Goal: Find specific page/section: Find specific page/section

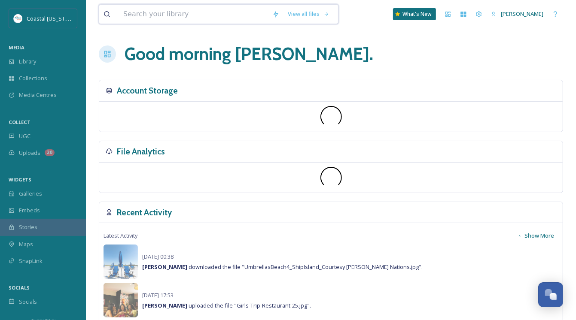
click at [166, 16] on input at bounding box center [193, 14] width 149 height 19
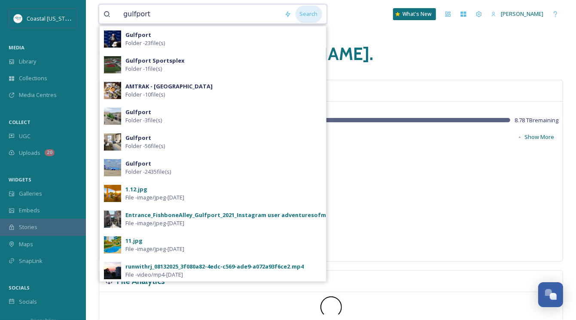
type input "gulfport"
click at [304, 17] on div "Search" at bounding box center [308, 14] width 27 height 17
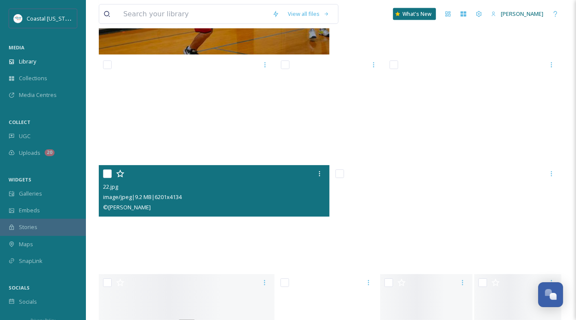
scroll to position [3295, 0]
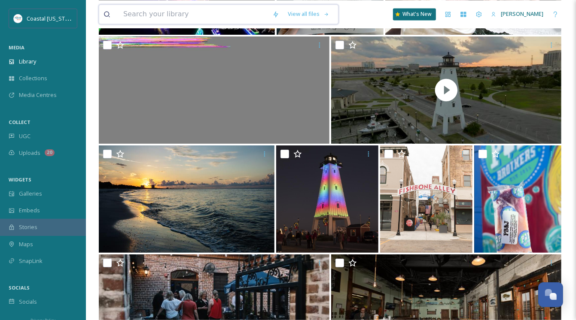
click at [188, 16] on input at bounding box center [193, 14] width 149 height 19
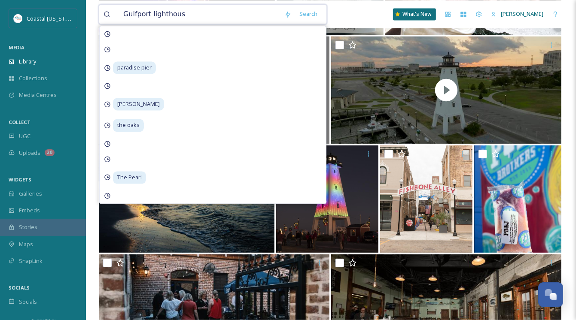
type input "[GEOGRAPHIC_DATA]"
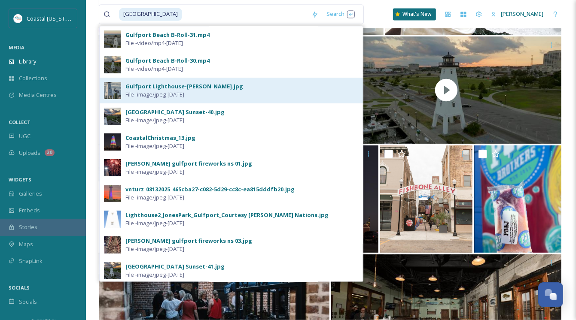
click at [169, 92] on span "File - image/jpeg - [DATE]" at bounding box center [154, 95] width 59 height 8
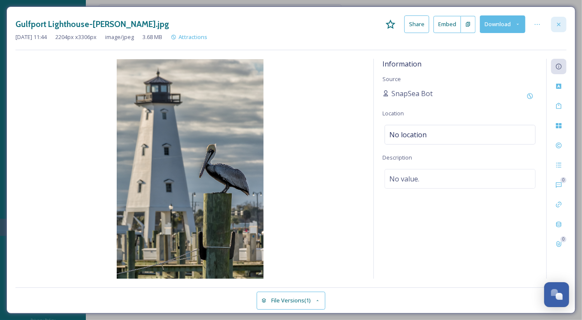
click at [559, 23] on icon at bounding box center [559, 24] width 7 height 7
